Goal: Task Accomplishment & Management: Manage account settings

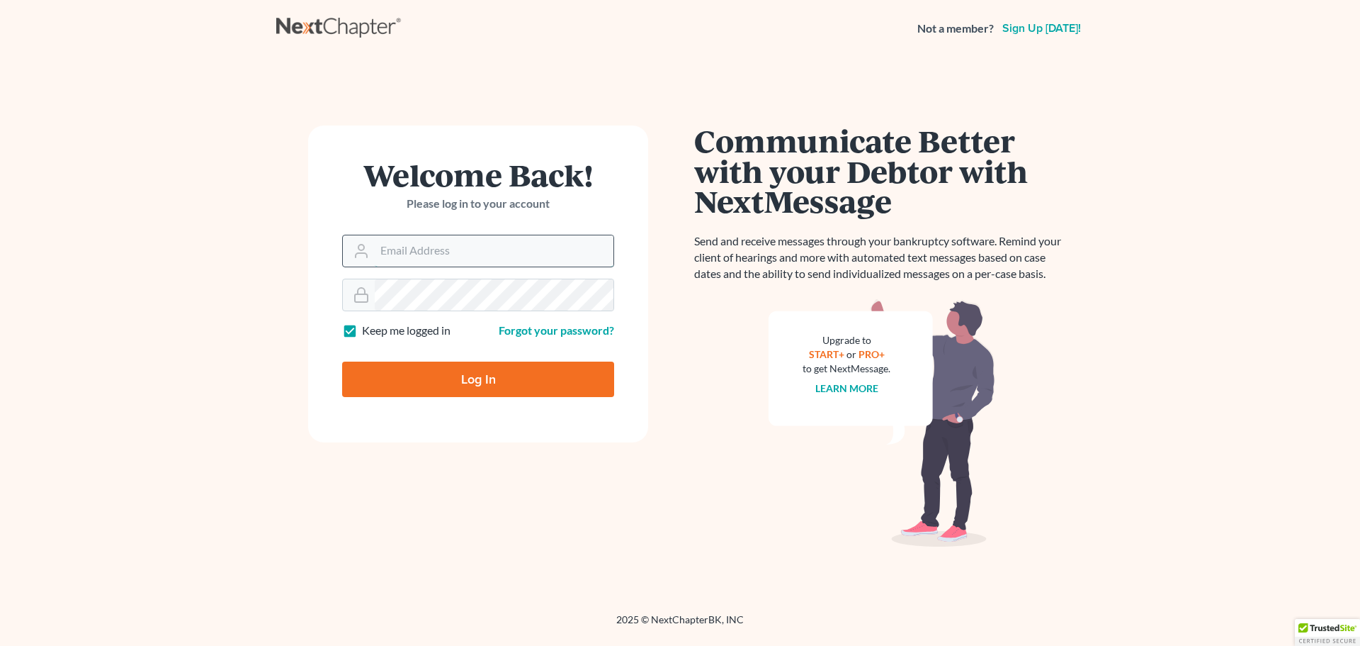
click at [453, 245] on input "Email Address" at bounding box center [494, 250] width 239 height 31
click at [675, 280] on div "Welcome Back! Please log in to your account Email Address Password Keep me logg…" at bounding box center [478, 334] width 404 height 419
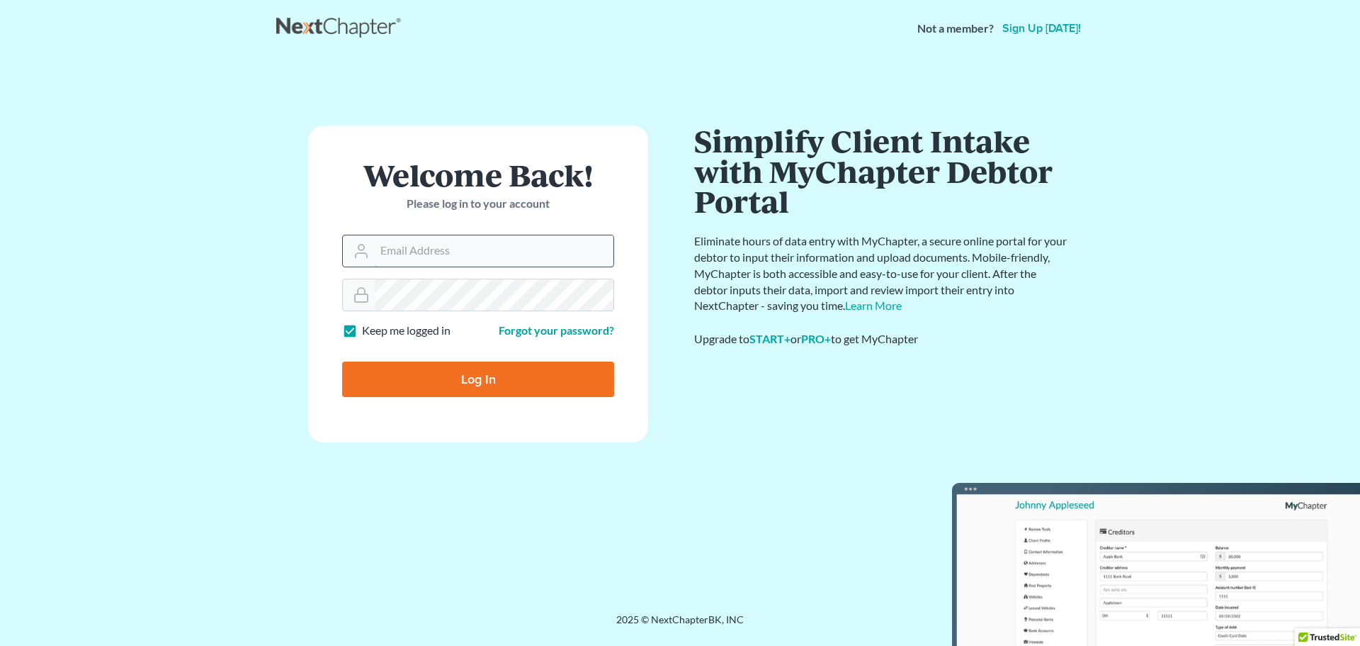
click at [447, 249] on input "Email Address" at bounding box center [494, 250] width 239 height 31
click at [475, 244] on input "Email Address" at bounding box center [494, 250] width 239 height 31
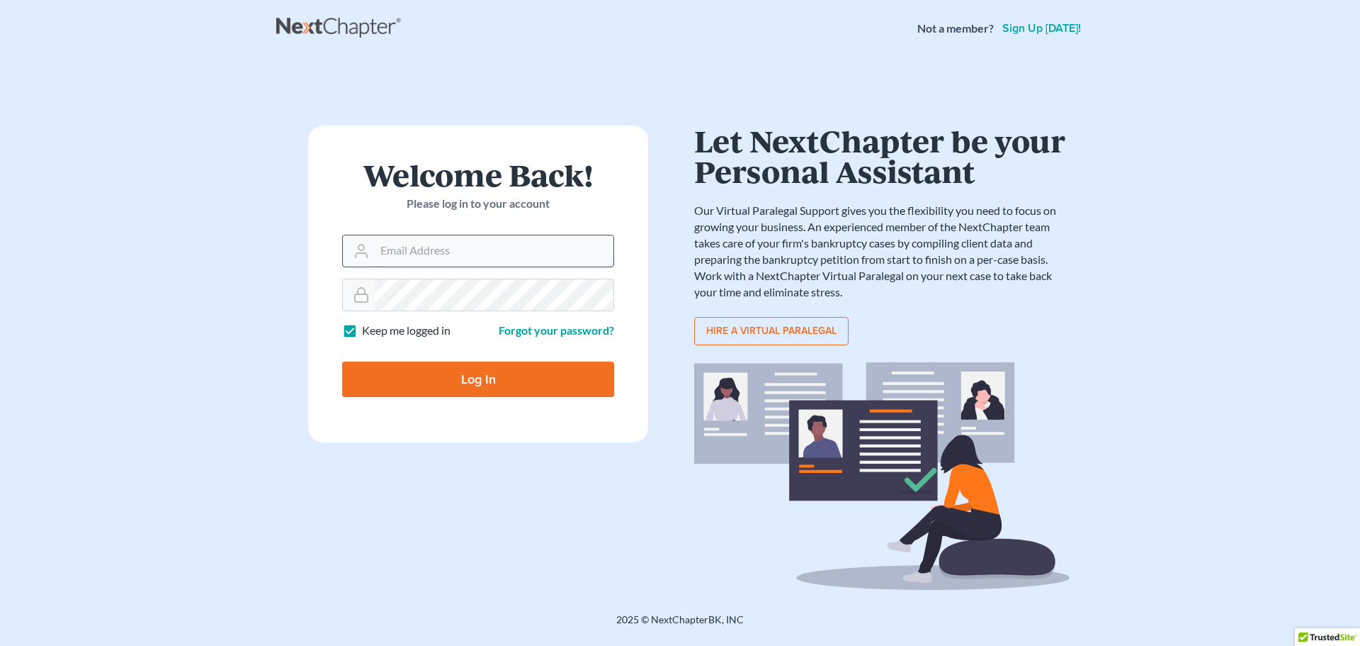
click at [531, 265] on input "Email Address" at bounding box center [494, 250] width 239 height 31
type input "[EMAIL_ADDRESS][DOMAIN_NAME]"
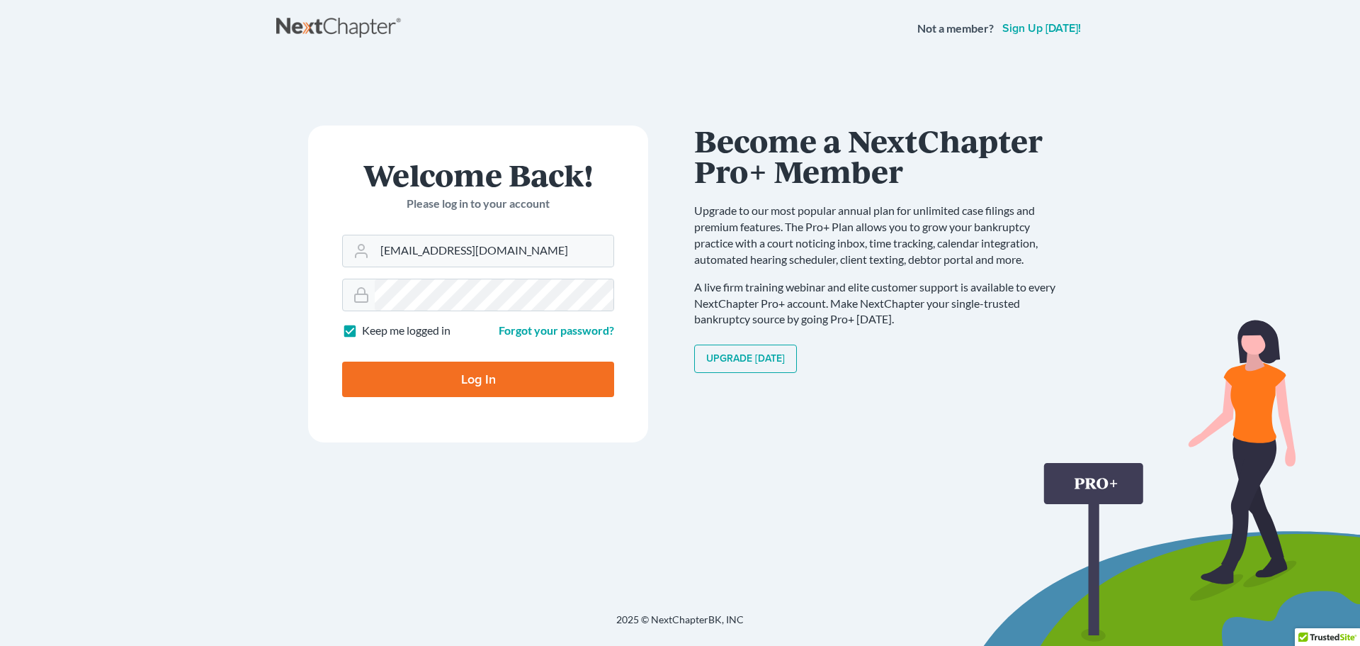
drag, startPoint x: 465, startPoint y: 418, endPoint x: 542, endPoint y: 526, distance: 132.5
click at [541, 525] on div "Welcome Back! Please log in to your account Email Address srrlaw@aol.com Passwo…" at bounding box center [478, 334] width 404 height 419
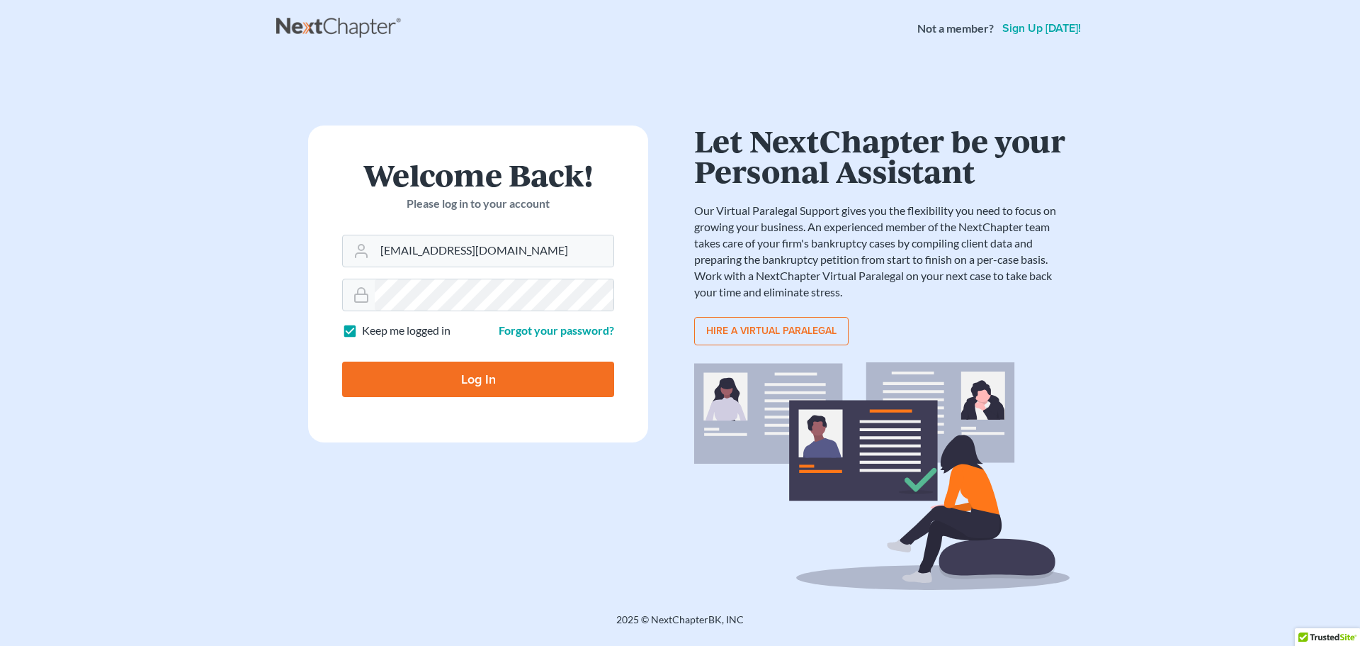
drag, startPoint x: 604, startPoint y: 443, endPoint x: 597, endPoint y: 441, distance: 7.2
click at [601, 443] on div "Welcome Back! Please log in to your account Email Address srrlaw@aol.com Passwo…" at bounding box center [478, 334] width 404 height 419
click at [579, 326] on link "Forgot your password?" at bounding box center [556, 329] width 115 height 13
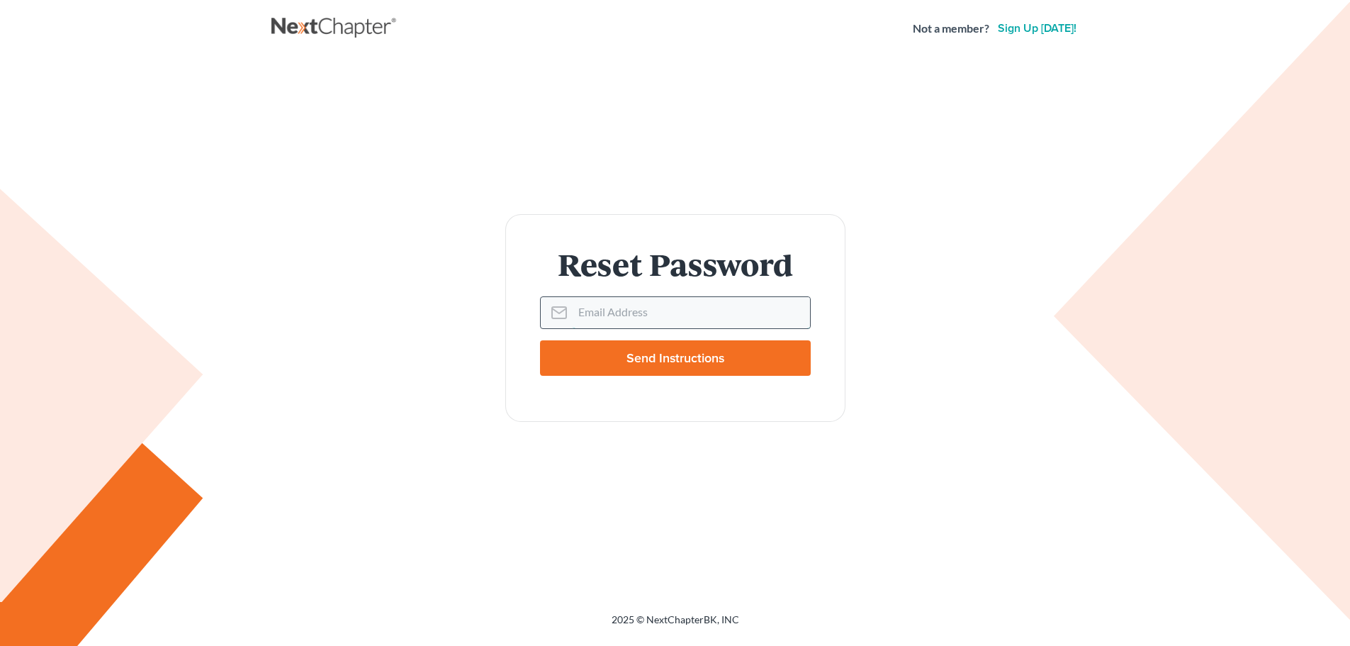
click at [656, 315] on input "Email Address" at bounding box center [691, 312] width 237 height 31
type input "[EMAIL_ADDRESS][DOMAIN_NAME]"
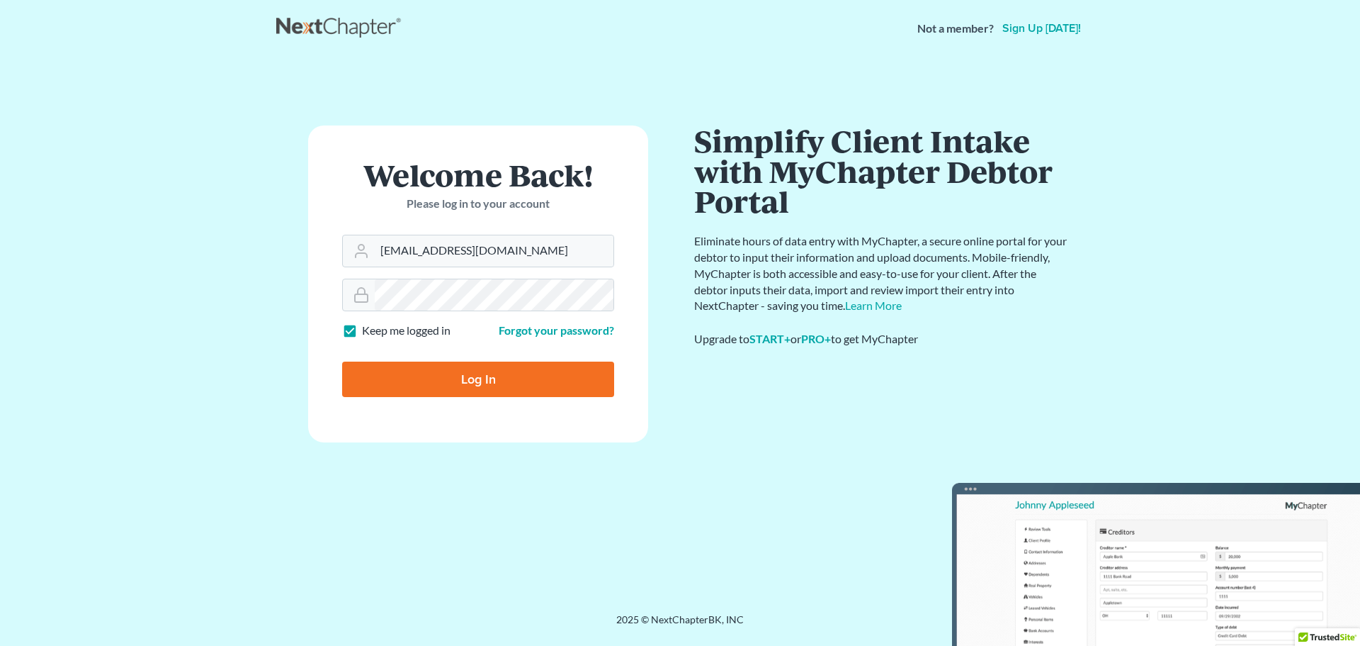
click at [412, 363] on input "Log In" at bounding box center [478, 378] width 272 height 35
type input "Thinking..."
click at [427, 254] on input "Email Address" at bounding box center [494, 250] width 239 height 31
type input "[EMAIL_ADDRESS][DOMAIN_NAME]"
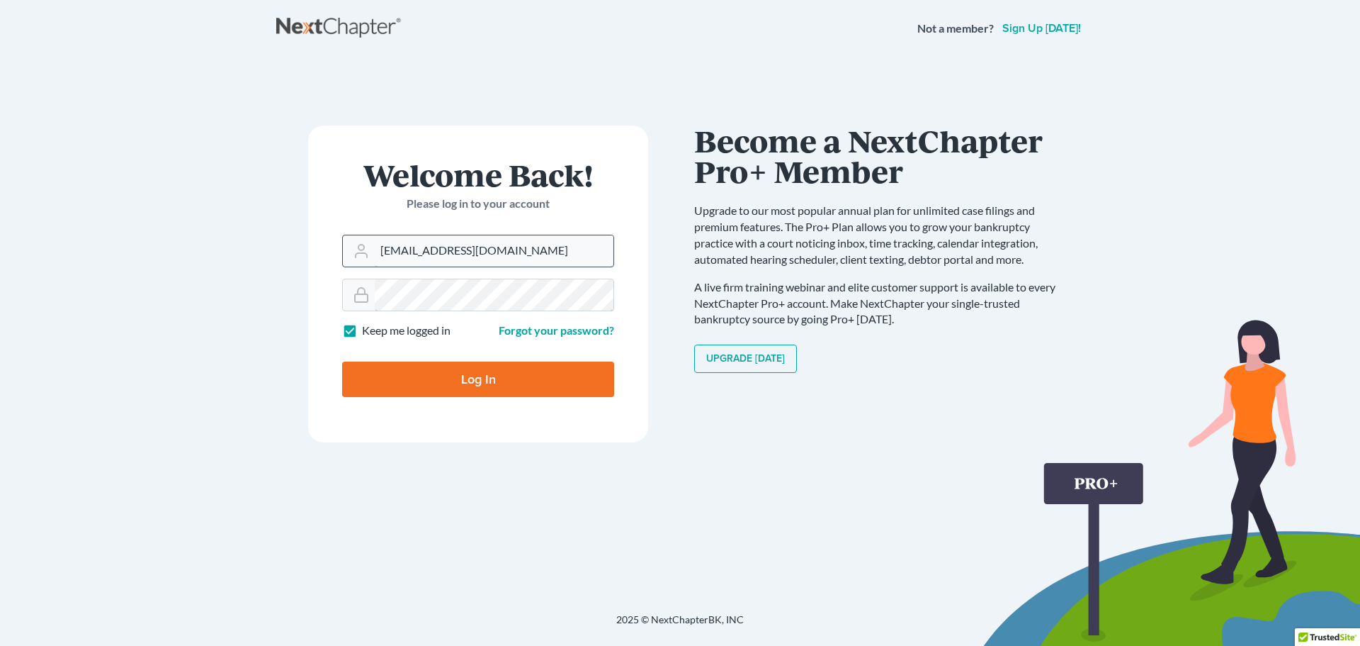
click at [342, 361] on input "Log In" at bounding box center [478, 378] width 272 height 35
type input "Thinking..."
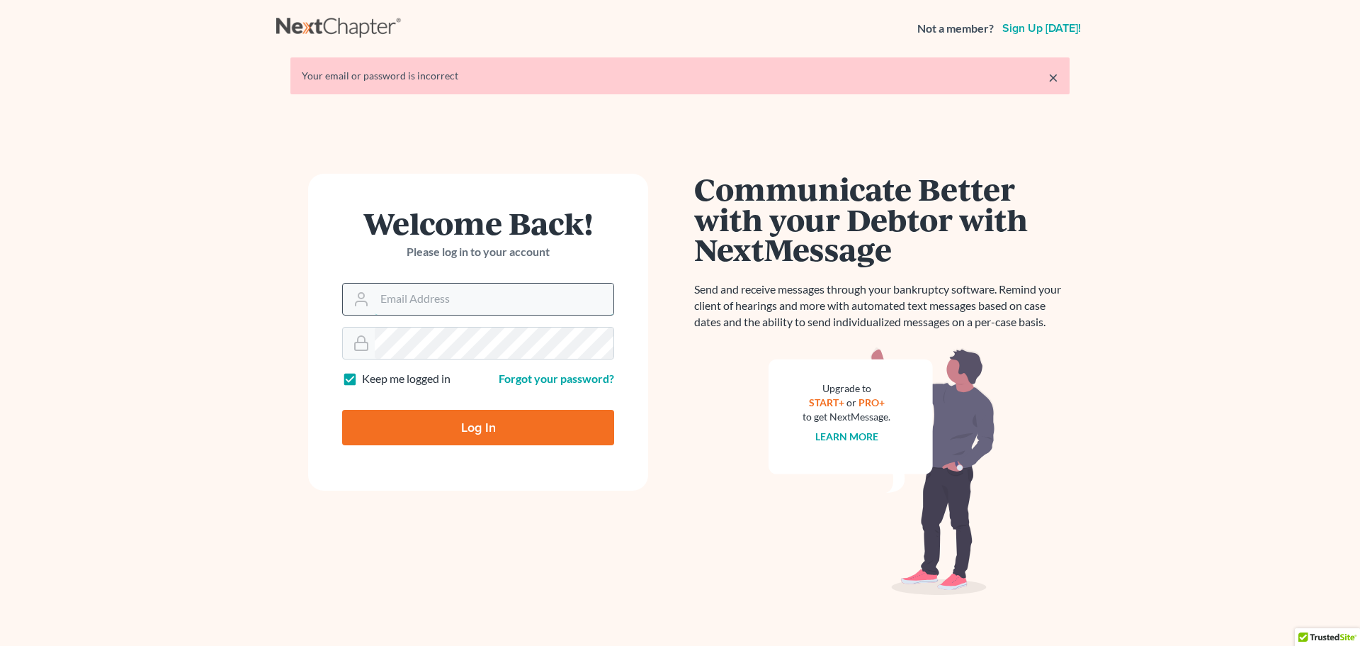
click at [454, 300] on input "Email Address" at bounding box center [494, 298] width 239 height 31
type input "usaboxingnews@aol.com"
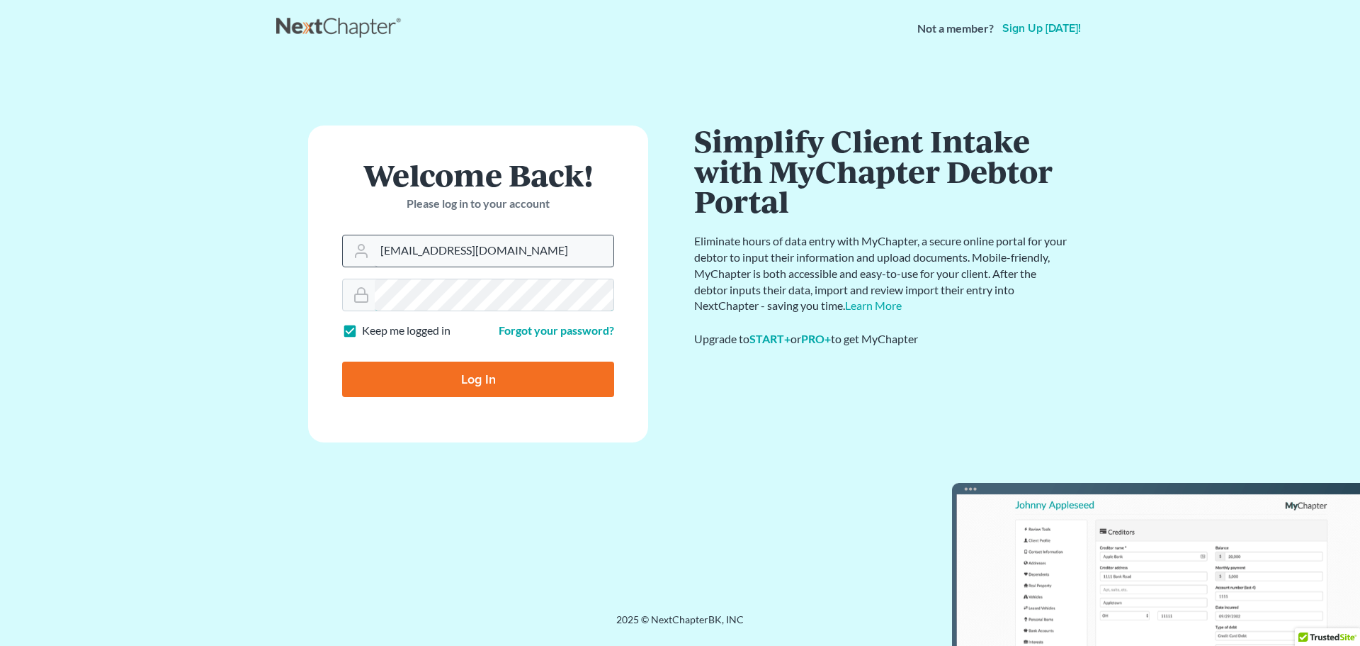
click at [342, 361] on input "Log In" at bounding box center [478, 378] width 272 height 35
type input "Thinking..."
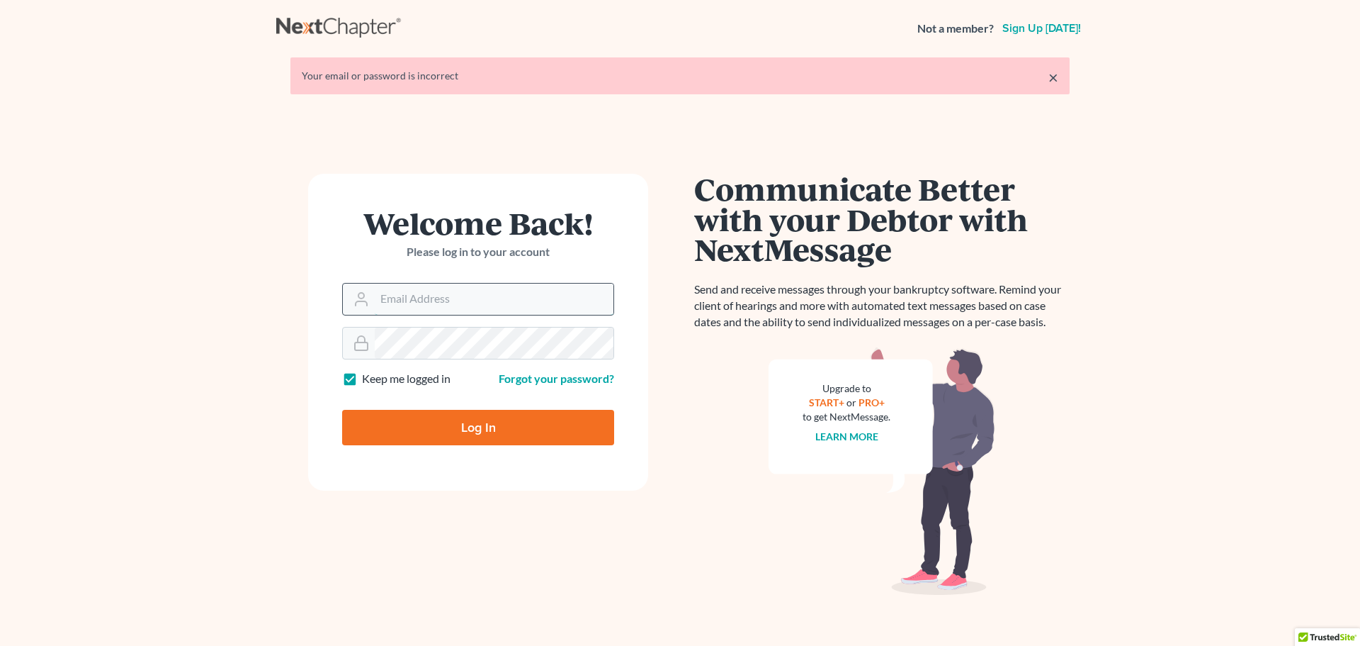
click at [447, 309] on input "Email Address" at bounding box center [494, 298] width 239 height 31
type input "srrlaw@aol.com"
click at [573, 380] on link "Forgot your password?" at bounding box center [556, 377] width 115 height 13
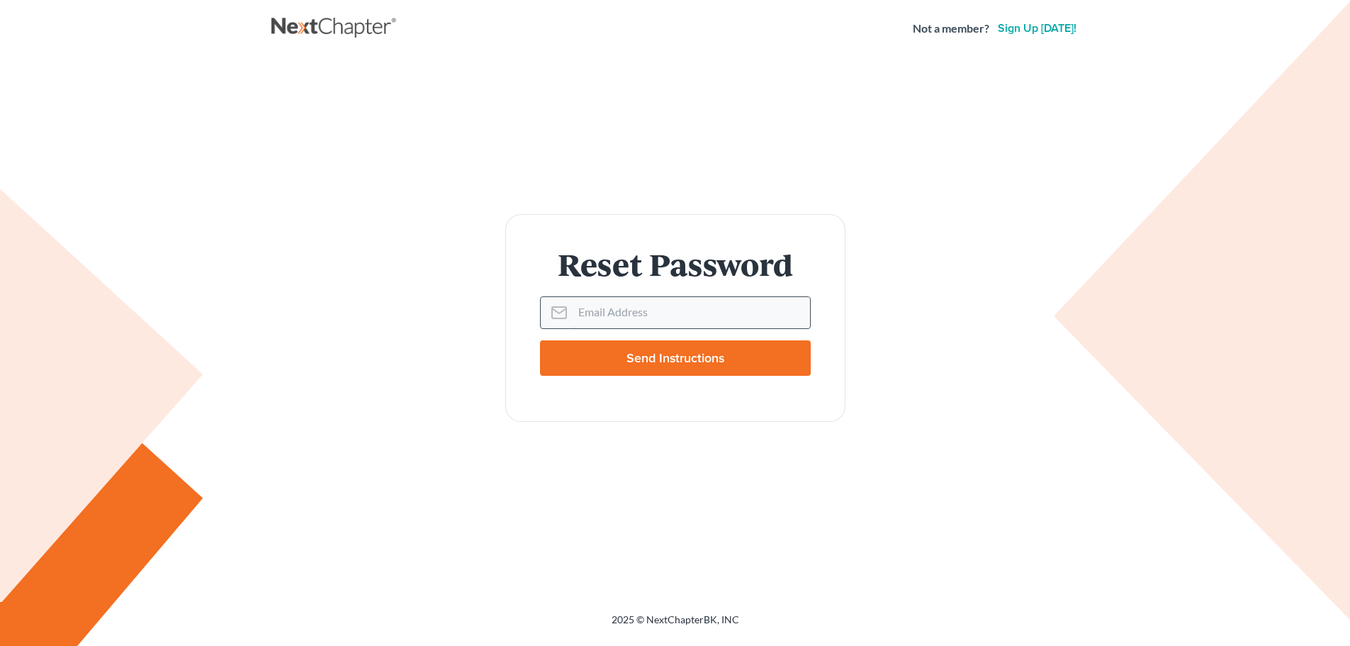
click at [626, 315] on input "Email Address" at bounding box center [691, 312] width 237 height 31
type input "[EMAIL_ADDRESS][DOMAIN_NAME]"
click at [540, 340] on input "Send Instructions" at bounding box center [675, 357] width 271 height 35
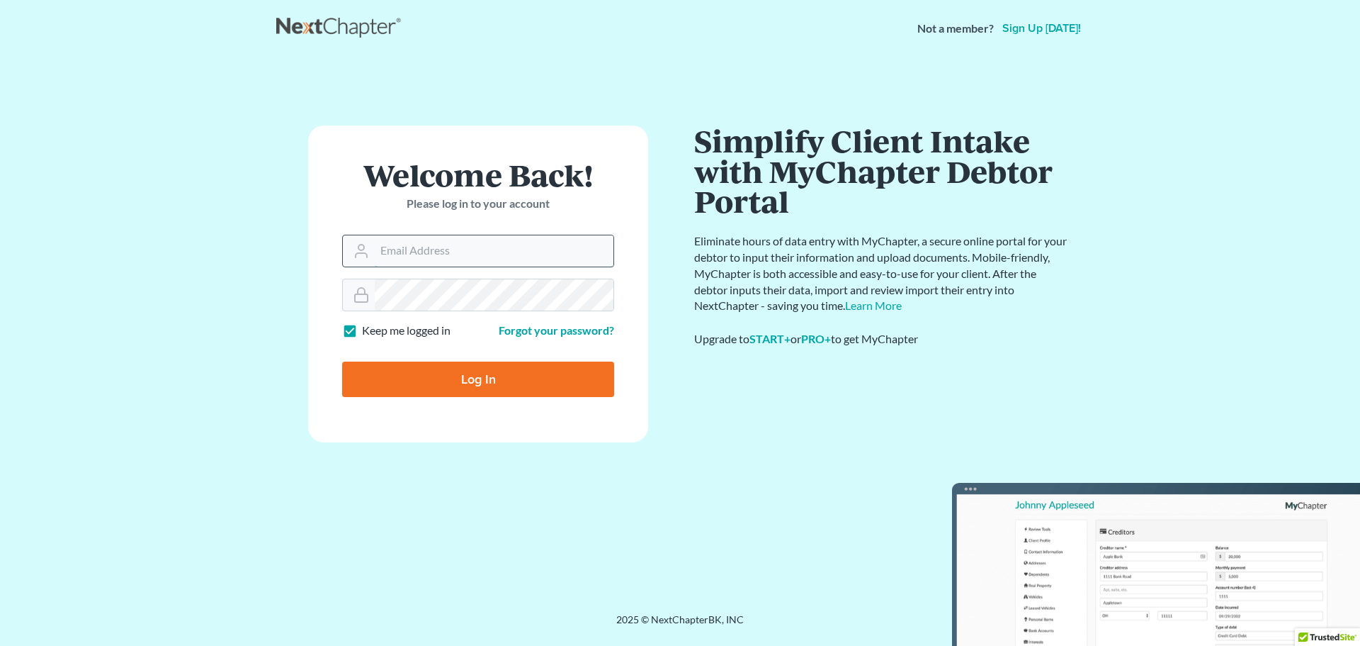
click at [464, 245] on input "Email Address" at bounding box center [494, 250] width 239 height 31
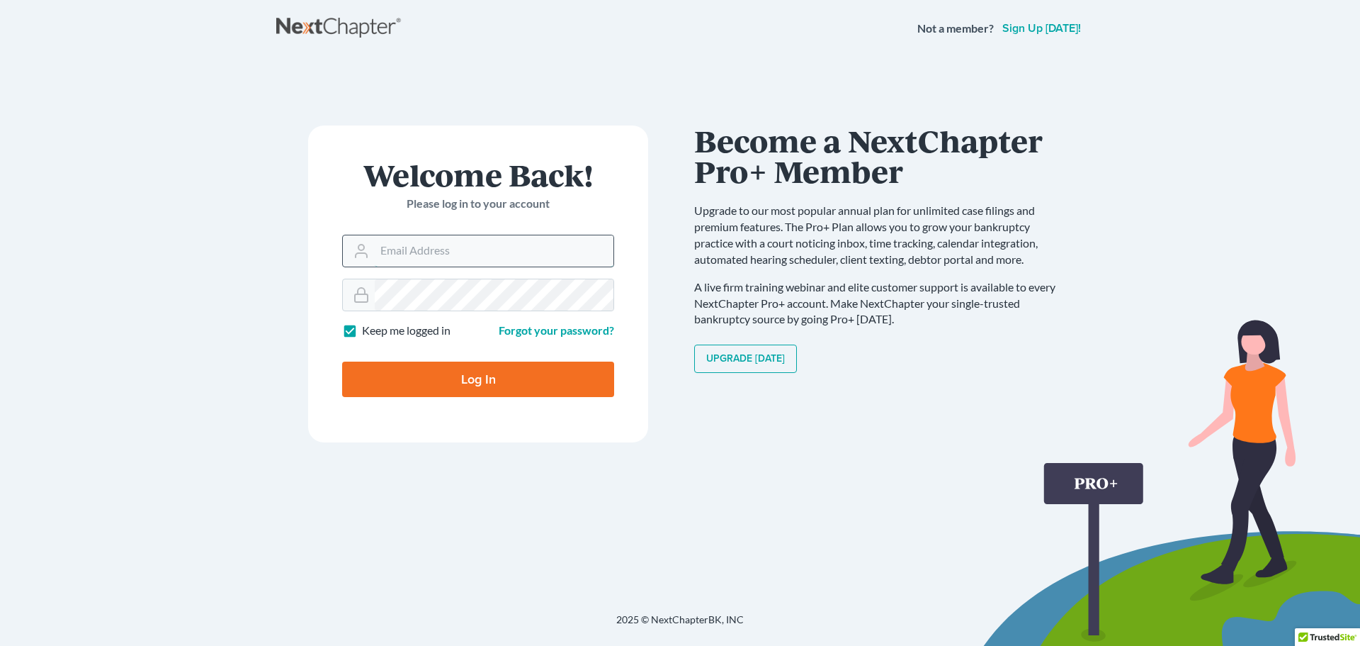
type input "srrlaw@aol.com"
click at [590, 329] on link "Forgot your password?" at bounding box center [556, 329] width 115 height 13
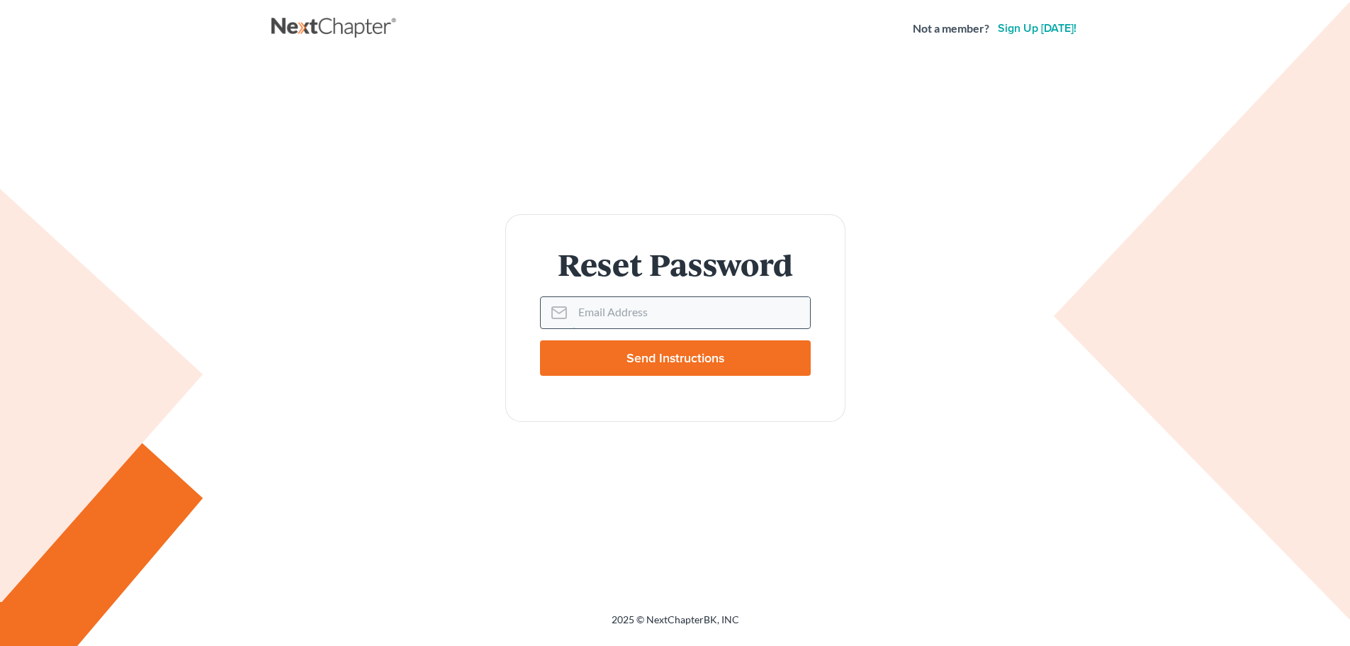
click at [658, 320] on input "Email Address" at bounding box center [691, 312] width 237 height 31
type input "[EMAIL_ADDRESS][DOMAIN_NAME]"
click at [682, 350] on input "Send Instructions" at bounding box center [675, 357] width 271 height 35
